Goal: Communication & Community: Share content

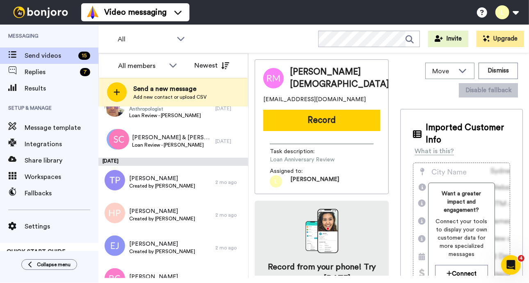
scroll to position [353, 0]
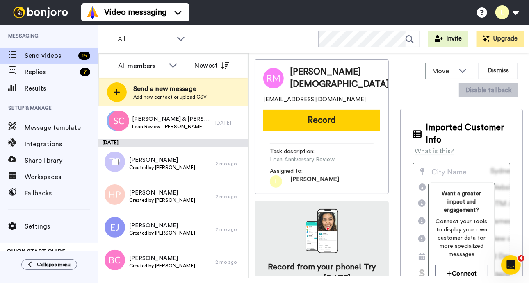
click at [117, 166] on div at bounding box center [114, 162] width 30 height 29
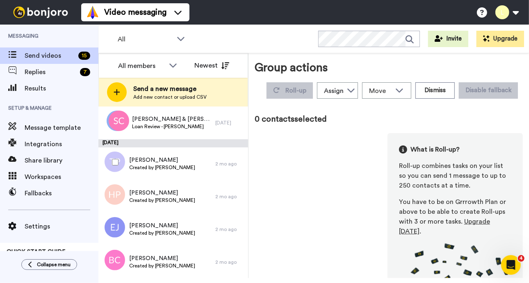
scroll to position [324, 0]
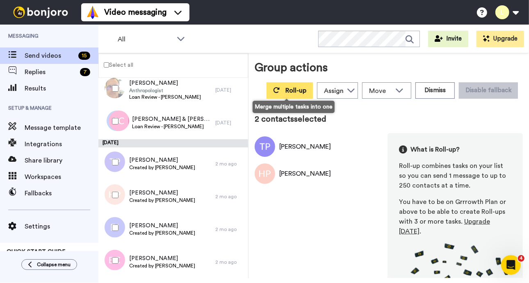
click at [300, 90] on span "Roll-up" at bounding box center [295, 90] width 21 height 7
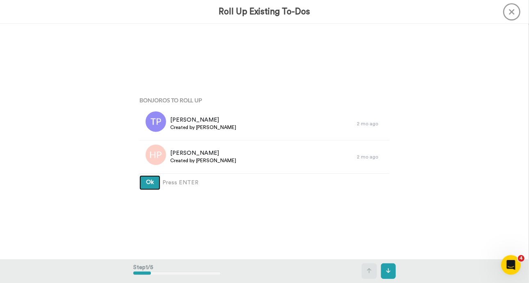
click at [148, 185] on span "Ok" at bounding box center [150, 183] width 8 height 6
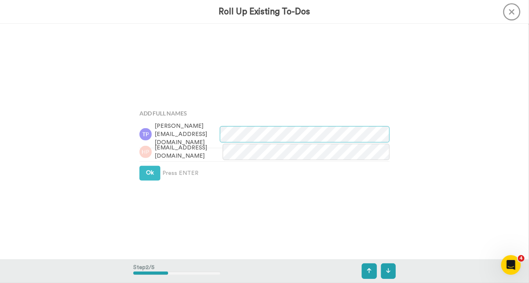
scroll to position [235, 0]
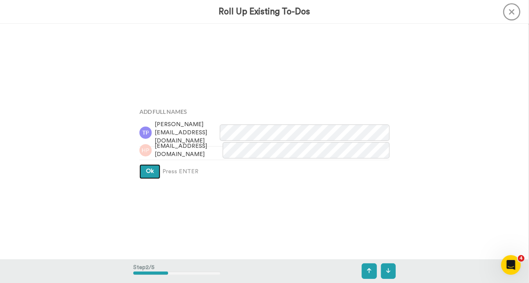
click at [153, 171] on button "Ok" at bounding box center [149, 171] width 21 height 15
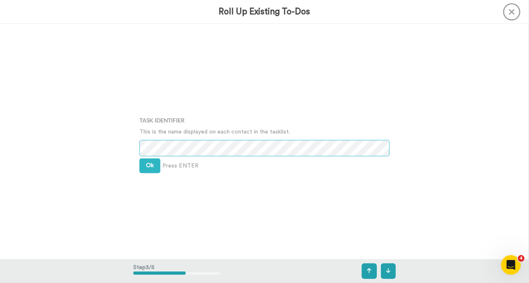
scroll to position [472, 0]
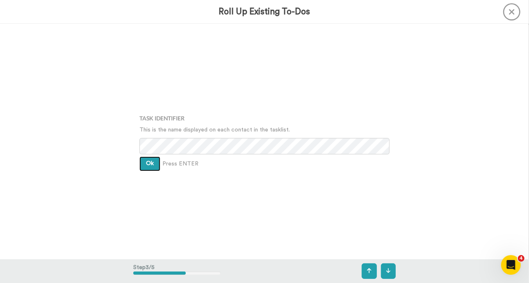
click at [151, 162] on span "Ok" at bounding box center [150, 164] width 8 height 6
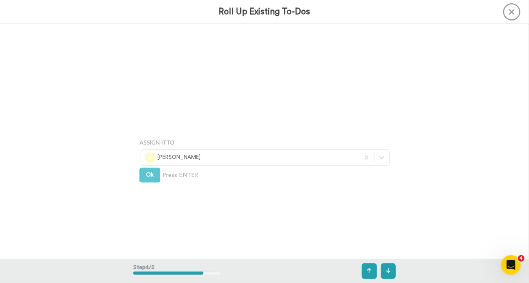
scroll to position [707, 0]
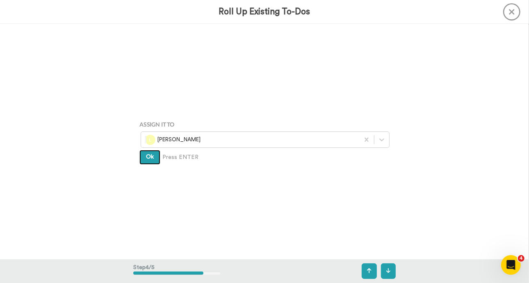
click at [153, 157] on button "Ok" at bounding box center [149, 157] width 21 height 15
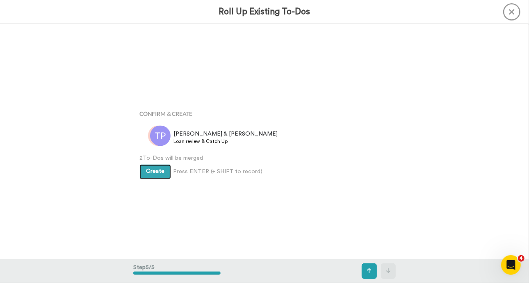
scroll to position [943, 0]
click at [158, 169] on span "Create" at bounding box center [155, 170] width 18 height 6
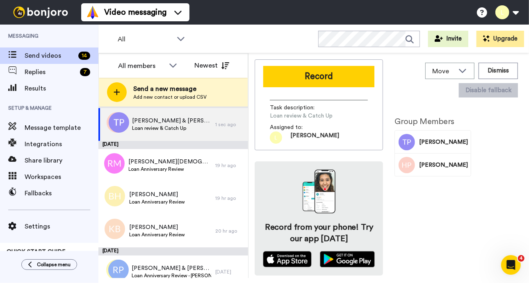
scroll to position [1, 0]
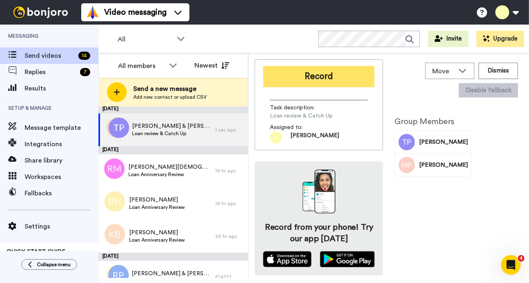
click at [342, 75] on button "Record" at bounding box center [318, 76] width 111 height 21
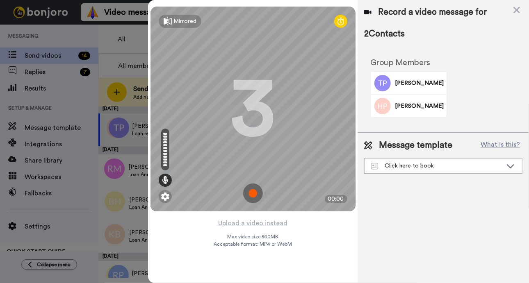
click at [253, 194] on img at bounding box center [253, 194] width 20 height 20
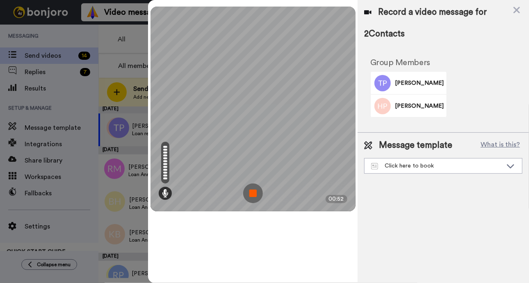
click at [253, 192] on img at bounding box center [253, 194] width 20 height 20
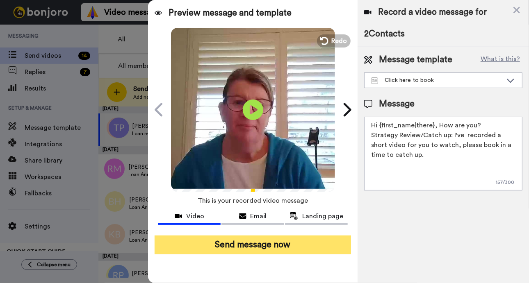
click at [304, 244] on button "Send message now" at bounding box center [253, 245] width 196 height 19
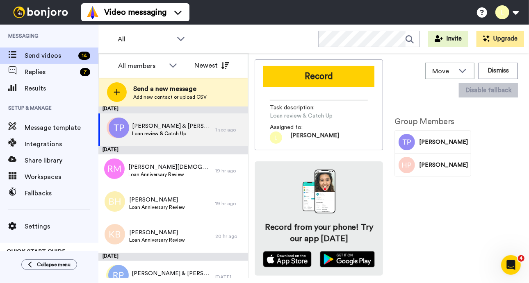
scroll to position [0, 0]
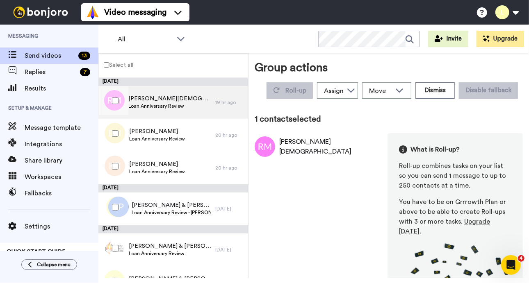
click at [147, 100] on span "Rick Males" at bounding box center [170, 99] width 82 height 8
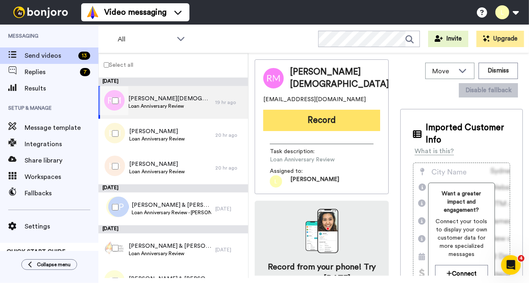
click at [311, 115] on button "Record" at bounding box center [321, 120] width 117 height 21
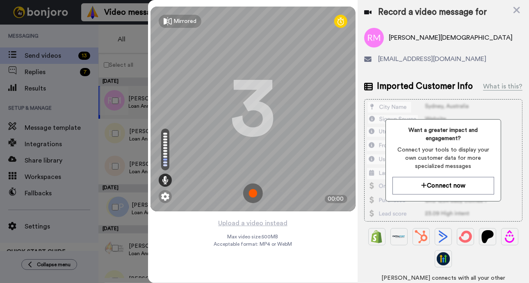
click at [253, 192] on img at bounding box center [253, 194] width 20 height 20
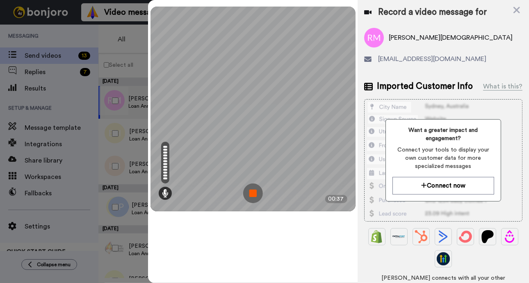
click at [255, 192] on img at bounding box center [253, 194] width 20 height 20
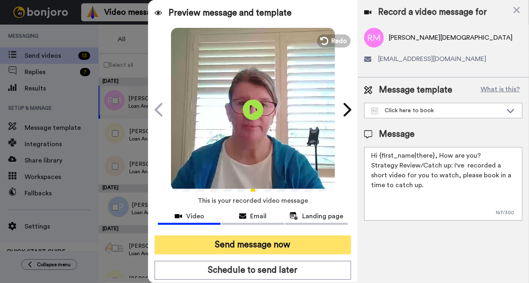
click at [310, 242] on button "Send message now" at bounding box center [253, 245] width 196 height 19
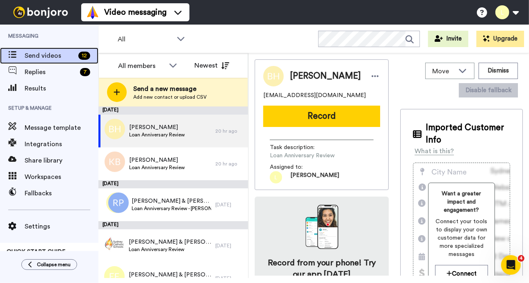
click at [14, 52] on icon at bounding box center [12, 54] width 8 height 7
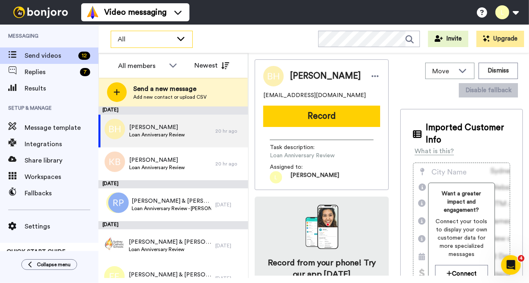
click at [183, 34] on icon at bounding box center [181, 38] width 10 height 8
drag, startPoint x: 98, startPoint y: 124, endPoint x: 107, endPoint y: 59, distance: 65.4
click at [107, 59] on div "All members All members Lara Watt Newest Send a new message Add new contact or …" at bounding box center [173, 165] width 150 height 225
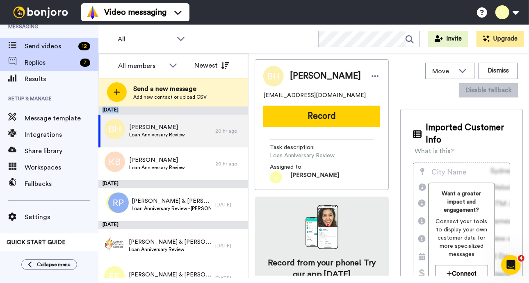
scroll to position [24, 0]
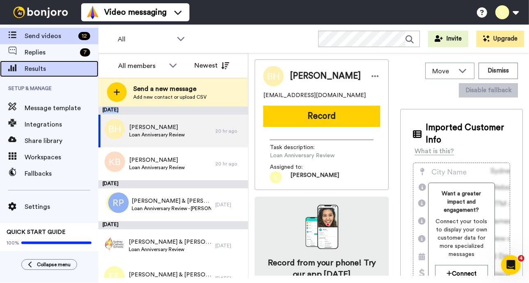
click at [40, 64] on span "Results" at bounding box center [62, 69] width 74 height 10
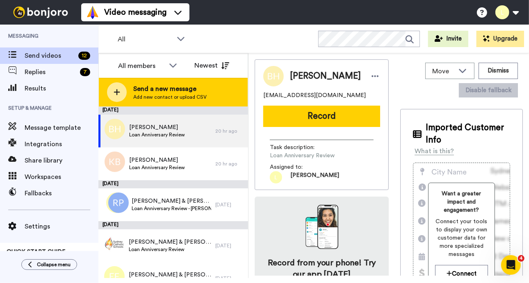
click at [170, 91] on span "Send a new message" at bounding box center [169, 89] width 73 height 10
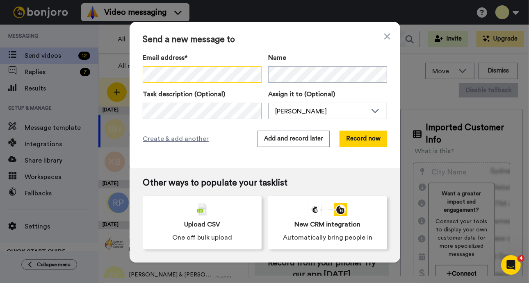
click at [132, 75] on div "Send a new message to Email address* No search result for ‘ Yusdi Maksum <yusdi…" at bounding box center [265, 95] width 271 height 147
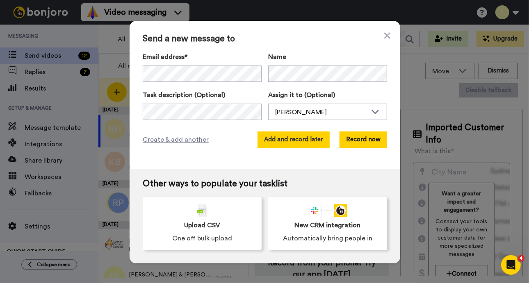
click at [282, 140] on button "Add and record later" at bounding box center [294, 140] width 72 height 16
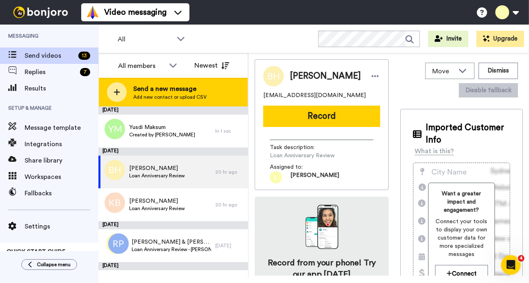
click at [174, 90] on span "Send a new message" at bounding box center [169, 89] width 73 height 10
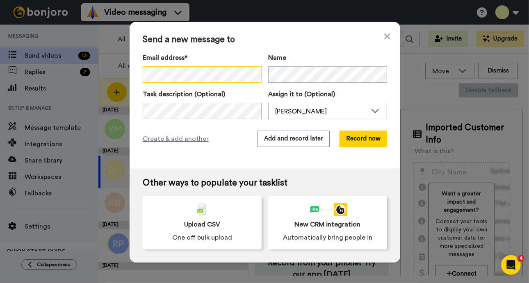
click at [120, 78] on div "Send a new message to Email address* No search result for ‘ Annette Maksum <ann…" at bounding box center [264, 141] width 529 height 283
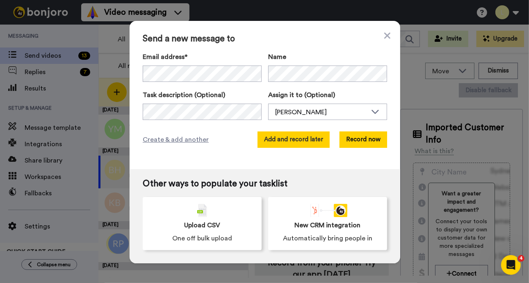
click at [310, 137] on button "Add and record later" at bounding box center [294, 140] width 72 height 16
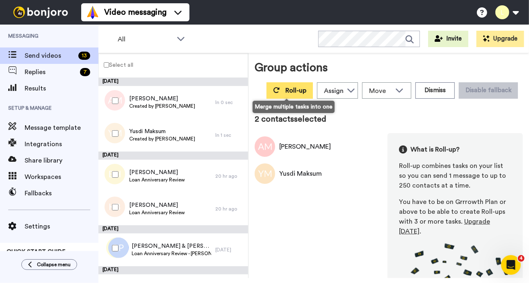
click at [301, 89] on span "Roll-up" at bounding box center [295, 90] width 21 height 7
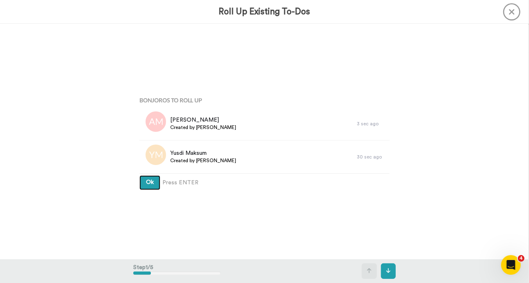
click at [148, 180] on span "Ok" at bounding box center [150, 183] width 8 height 6
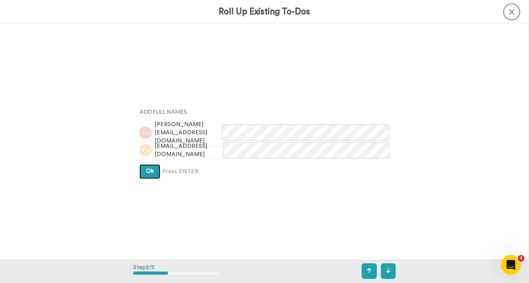
click at [150, 170] on span "Ok" at bounding box center [150, 172] width 8 height 6
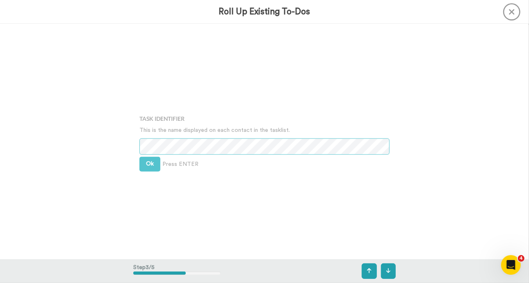
scroll to position [472, 0]
click at [155, 164] on button "Ok" at bounding box center [149, 164] width 21 height 15
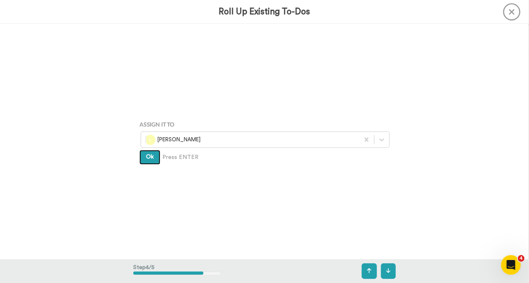
click at [148, 159] on span "Ok" at bounding box center [150, 157] width 8 height 6
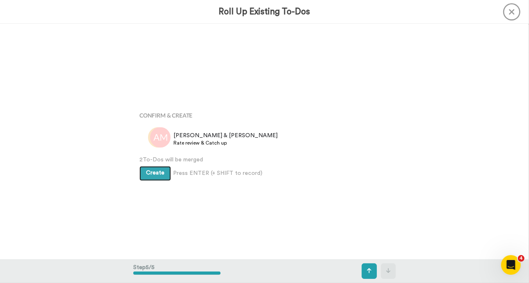
scroll to position [943, 0]
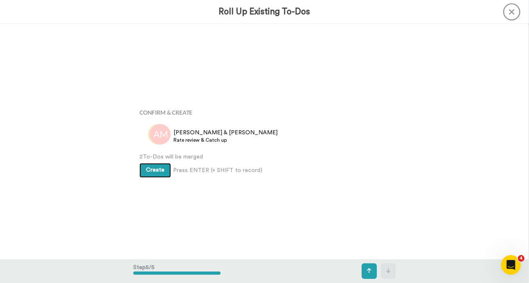
click at [154, 172] on span "Create" at bounding box center [155, 170] width 18 height 6
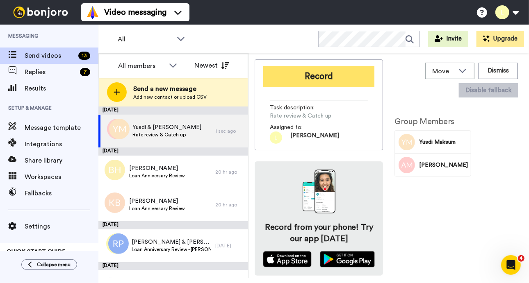
click at [358, 77] on button "Record" at bounding box center [318, 76] width 111 height 21
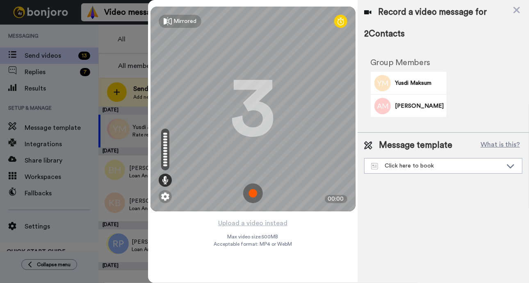
click at [253, 192] on img at bounding box center [253, 194] width 20 height 20
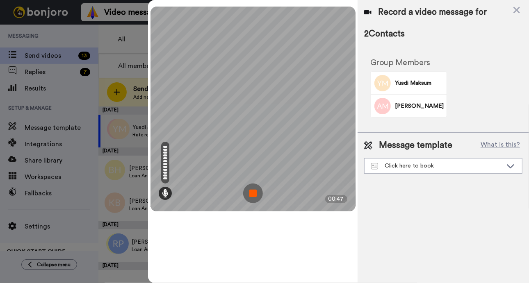
click at [253, 192] on img at bounding box center [253, 194] width 20 height 20
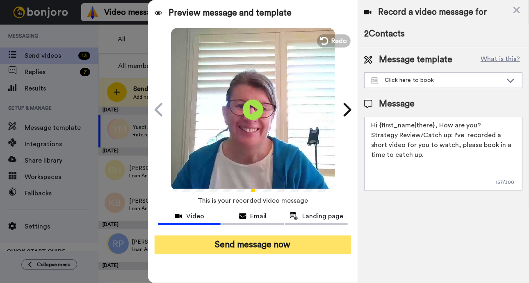
click at [310, 245] on button "Send message now" at bounding box center [253, 245] width 196 height 19
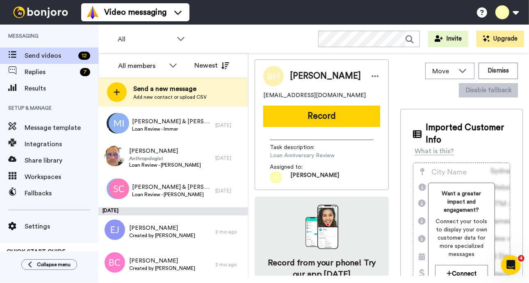
scroll to position [254, 0]
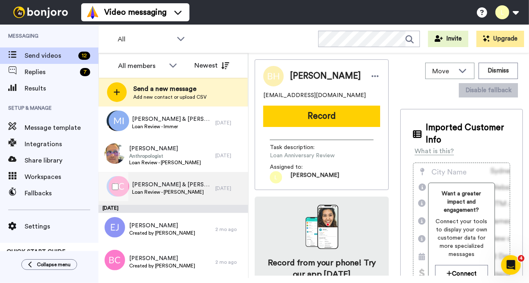
click at [167, 186] on span "Steven & Jacqueline" at bounding box center [171, 185] width 79 height 8
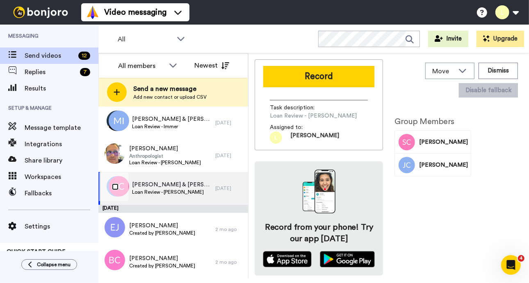
scroll to position [226, 0]
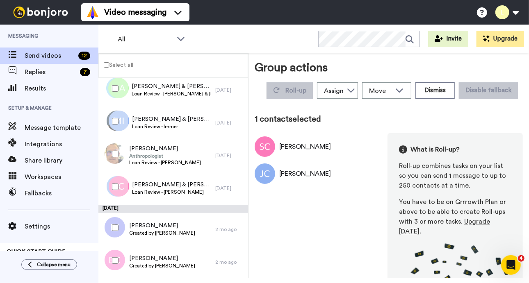
click at [123, 184] on div at bounding box center [114, 187] width 30 height 29
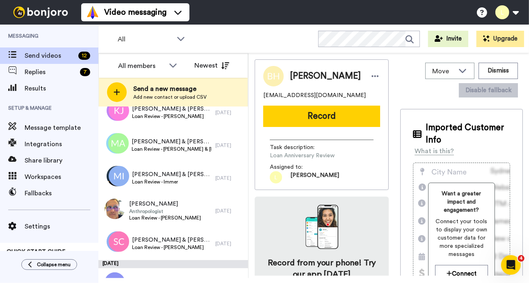
scroll to position [254, 0]
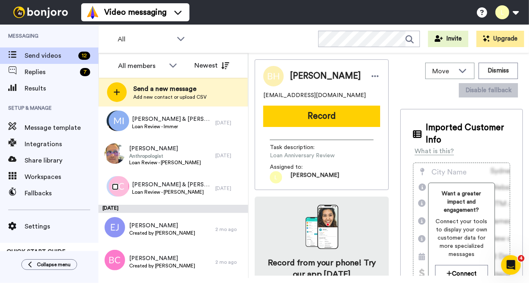
scroll to position [226, 0]
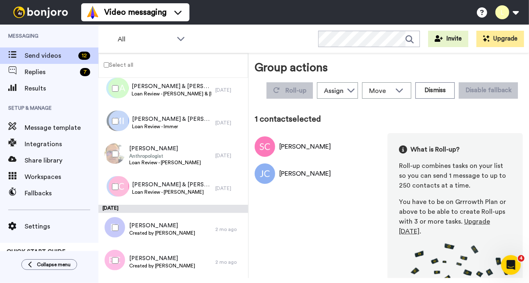
click at [295, 147] on div "Steven Connors" at bounding box center [305, 147] width 52 height 10
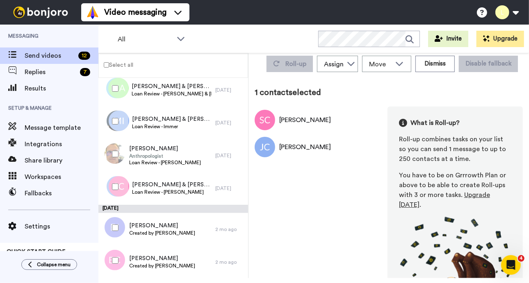
scroll to position [0, 0]
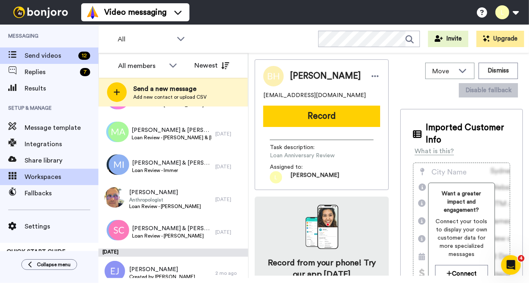
scroll to position [210, 0]
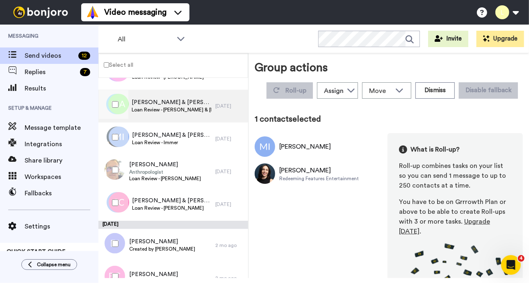
click at [141, 105] on span "[PERSON_NAME] & [PERSON_NAME]" at bounding box center [172, 102] width 80 height 8
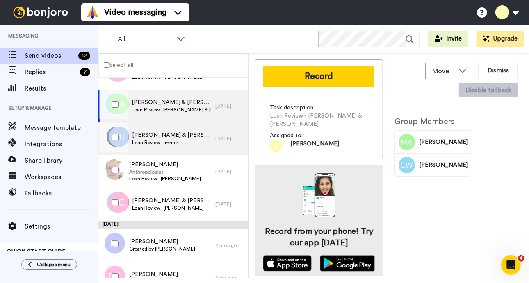
click at [177, 139] on span "Loan Review - Immer" at bounding box center [171, 142] width 79 height 7
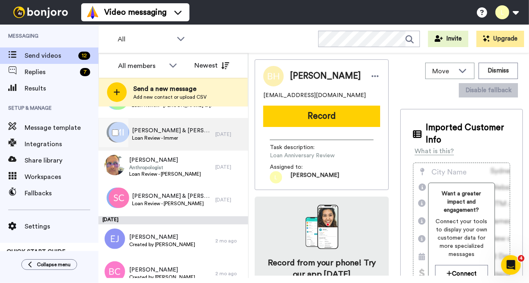
scroll to position [254, 0]
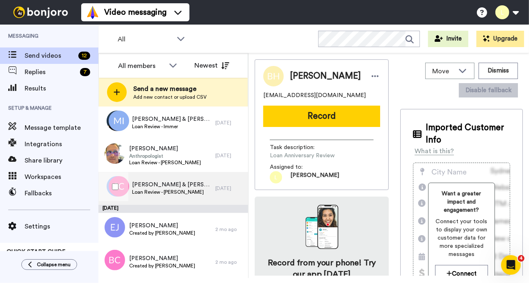
click at [174, 187] on span "Steven & Jacqueline" at bounding box center [171, 185] width 79 height 8
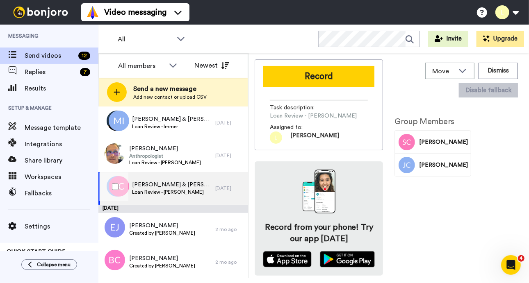
click at [171, 186] on span "Steven & Jacqueline" at bounding box center [171, 185] width 79 height 8
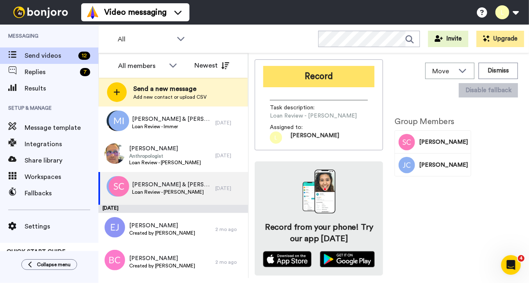
click at [347, 75] on button "Record" at bounding box center [318, 76] width 111 height 21
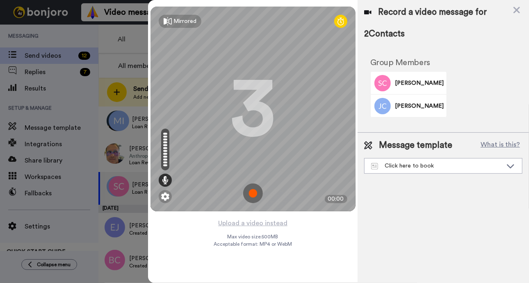
click at [252, 192] on img at bounding box center [253, 194] width 20 height 20
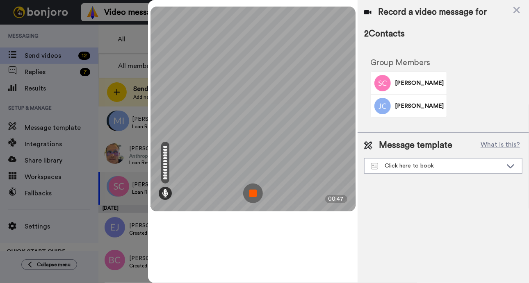
click at [253, 192] on img at bounding box center [253, 194] width 20 height 20
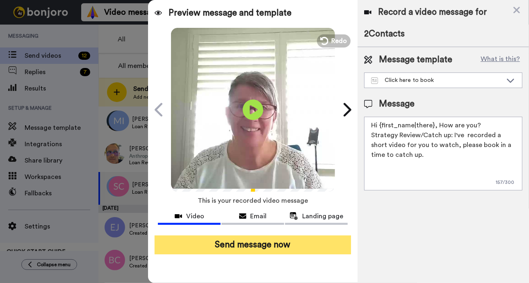
click at [314, 238] on button "Send message now" at bounding box center [253, 245] width 196 height 19
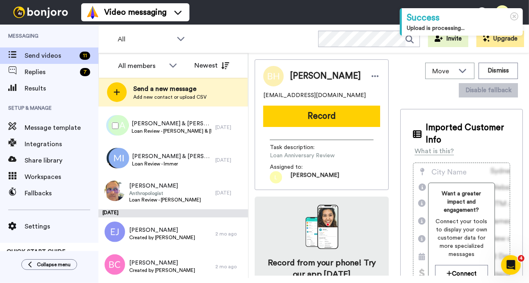
scroll to position [221, 0]
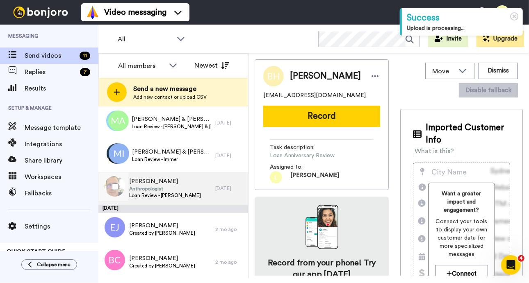
click at [161, 184] on span "[PERSON_NAME]" at bounding box center [165, 182] width 72 height 8
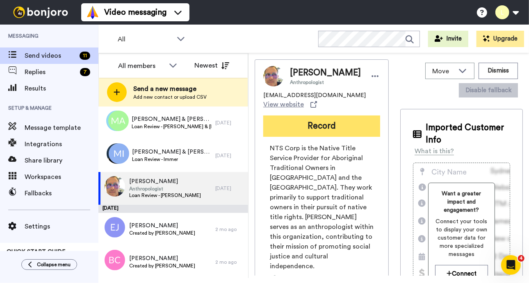
click at [342, 125] on button "Record" at bounding box center [321, 126] width 117 height 21
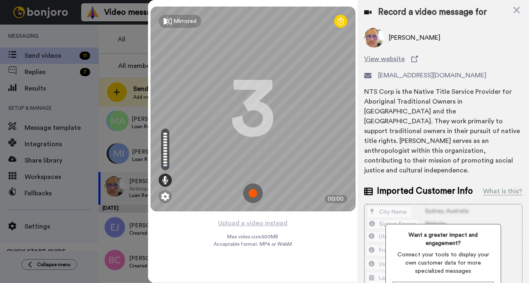
click at [252, 190] on img at bounding box center [253, 194] width 20 height 20
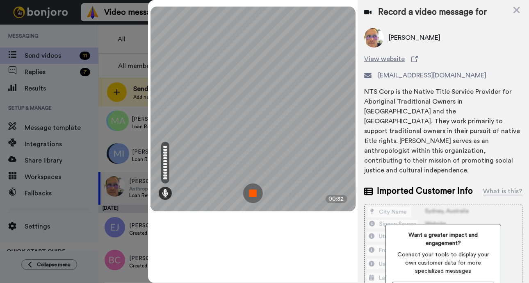
click at [249, 194] on img at bounding box center [253, 194] width 20 height 20
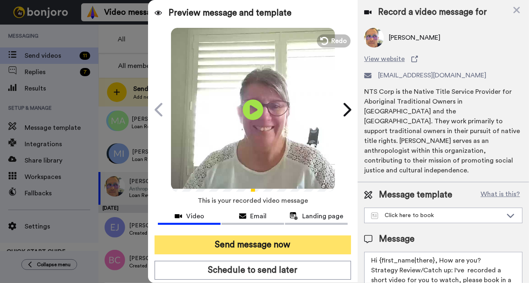
click at [294, 241] on button "Send message now" at bounding box center [253, 245] width 196 height 19
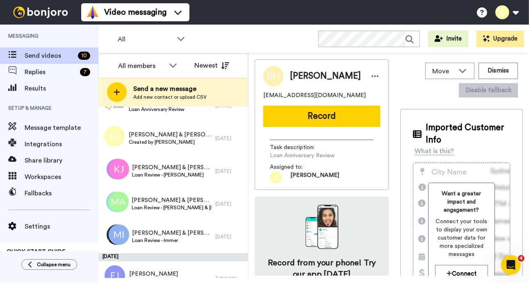
scroll to position [143, 0]
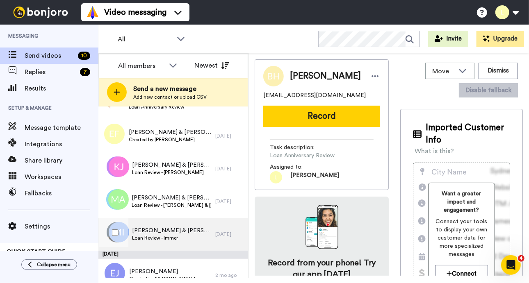
click at [163, 233] on span "[PERSON_NAME] & [PERSON_NAME]" at bounding box center [171, 231] width 79 height 8
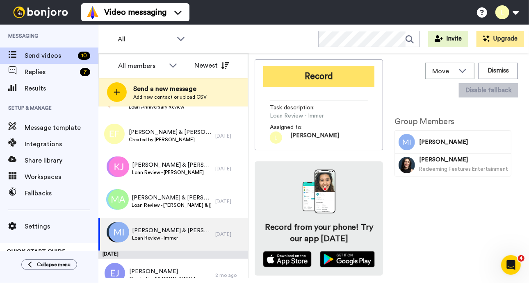
click at [349, 73] on button "Record" at bounding box center [318, 76] width 111 height 21
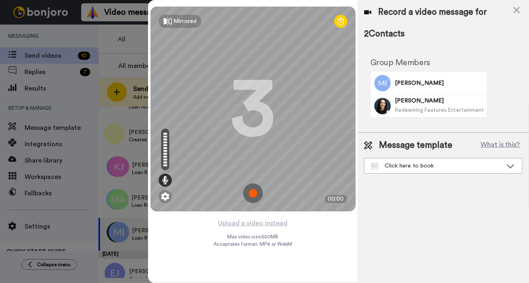
click at [253, 192] on img at bounding box center [253, 194] width 20 height 20
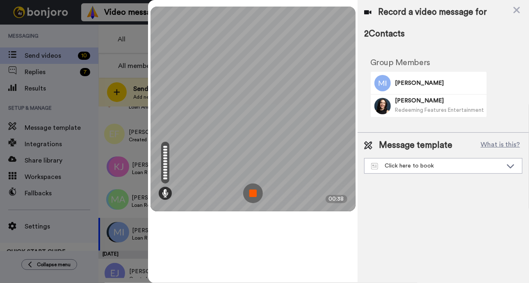
click at [253, 192] on img at bounding box center [253, 194] width 20 height 20
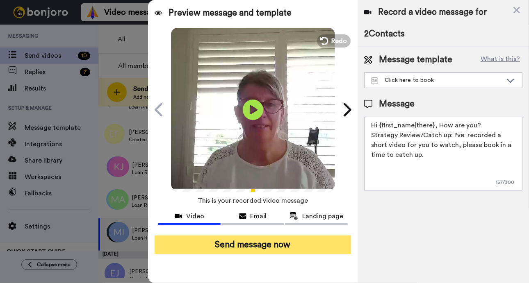
click at [315, 243] on button "Send message now" at bounding box center [253, 245] width 196 height 19
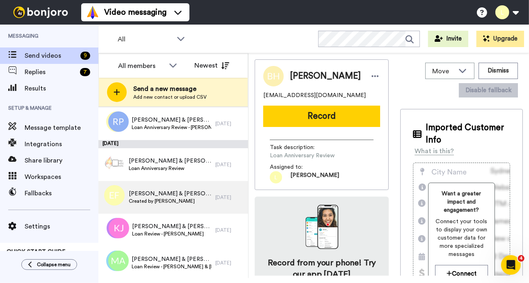
scroll to position [82, 0]
